Goal: Navigation & Orientation: Find specific page/section

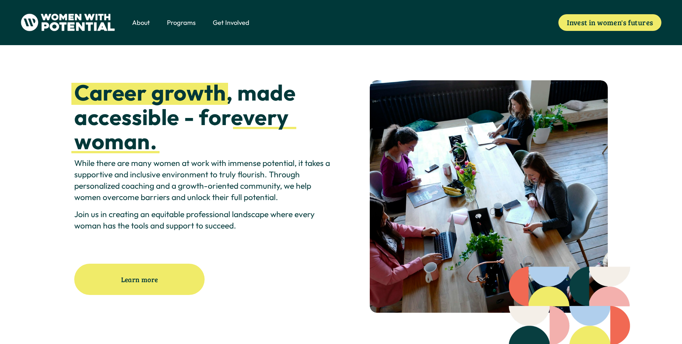
click at [0, 0] on span "Meet the Board" at bounding box center [0, 0] width 0 height 0
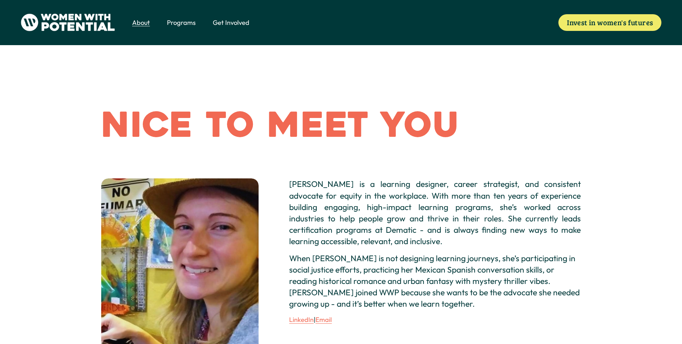
click at [185, 23] on span "Programs" at bounding box center [181, 22] width 29 height 9
click at [0, 0] on span "1:1 Coaching" at bounding box center [0, 0] width 0 height 0
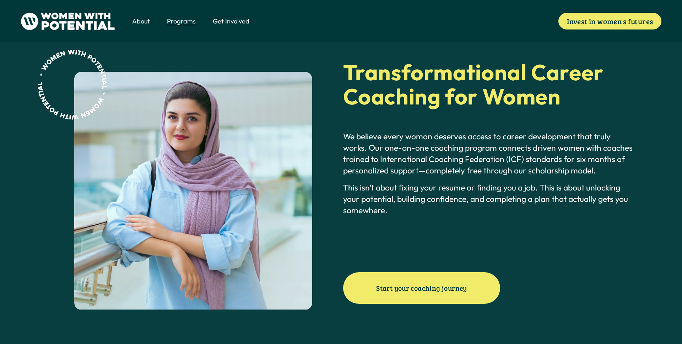
scroll to position [299, 0]
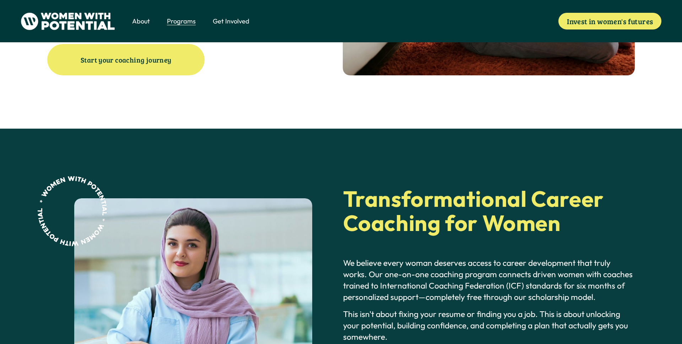
click at [0, 0] on span "Volunteer" at bounding box center [0, 0] width 0 height 0
